Goal: Information Seeking & Learning: Stay updated

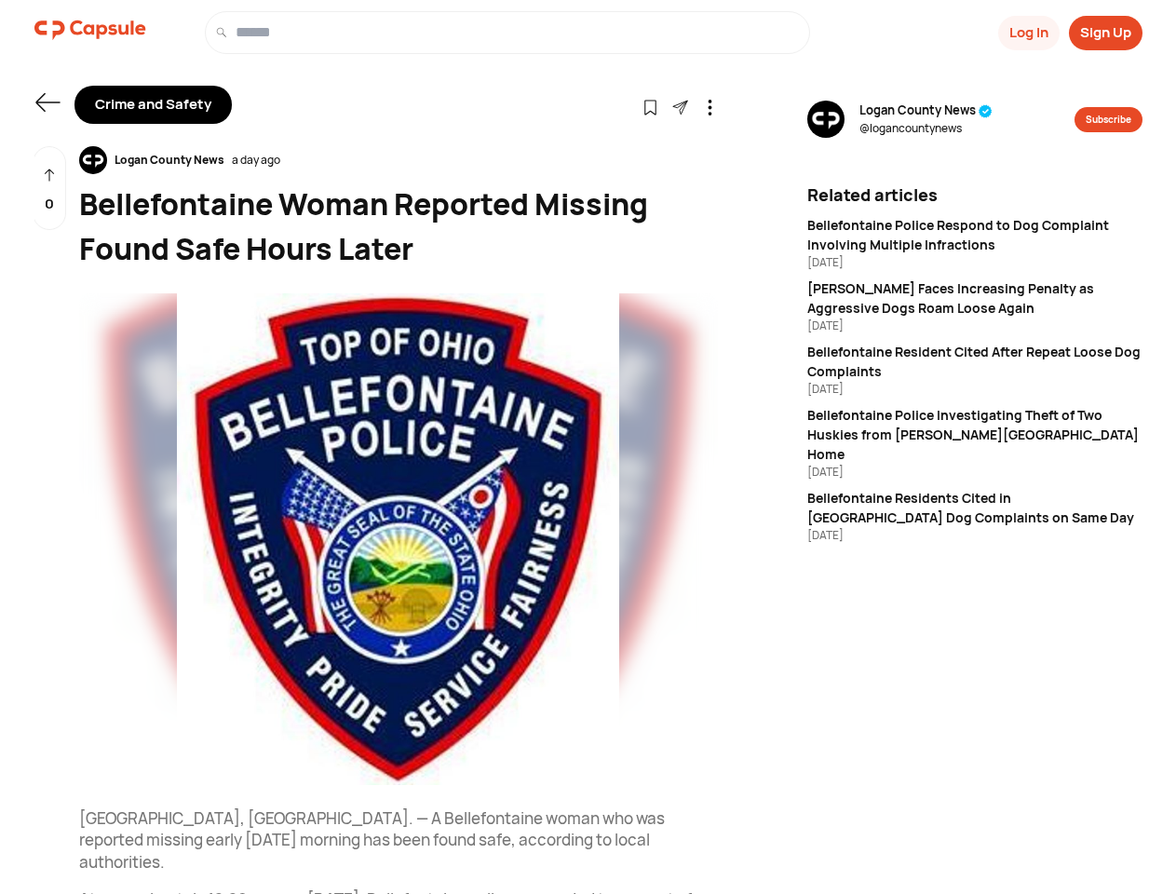
click at [1027, 33] on button "Log In" at bounding box center [1028, 33] width 61 height 34
